Goal: Transaction & Acquisition: Download file/media

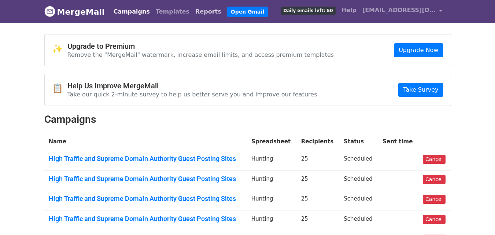
click at [192, 11] on link "Reports" at bounding box center [208, 11] width 32 height 15
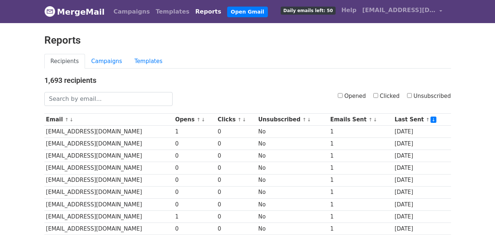
click at [378, 95] on input "Clicked" at bounding box center [375, 95] width 5 height 5
checkbox input "true"
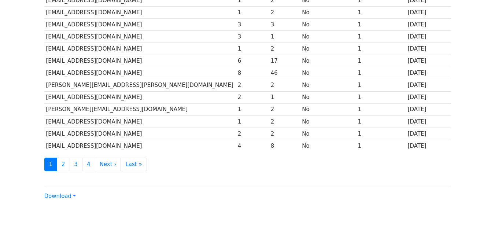
scroll to position [362, 0]
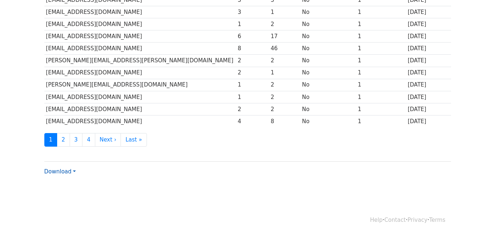
click at [62, 168] on link "Download" at bounding box center [59, 171] width 31 height 7
click at [67, 184] on link "CSV" at bounding box center [74, 185] width 58 height 12
